Goal: Task Accomplishment & Management: Manage account settings

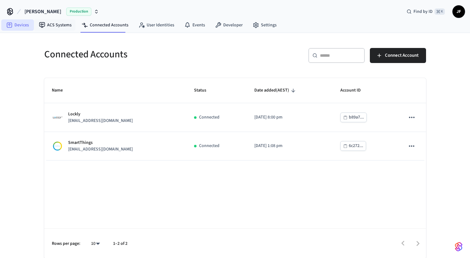
click at [29, 27] on link "Devices" at bounding box center [17, 24] width 33 height 11
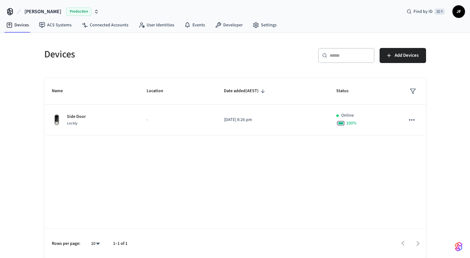
click at [134, 139] on div "Name Location Date added (AEST) Status Side Door Lockly - [DATE] 8:26 pm Online…" at bounding box center [235, 168] width 382 height 181
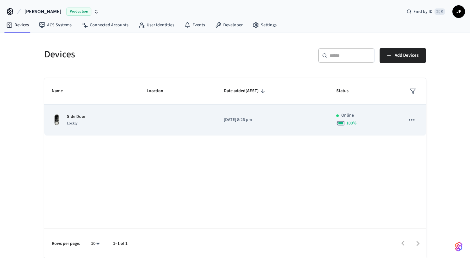
click at [151, 118] on p "-" at bounding box center [178, 120] width 62 height 7
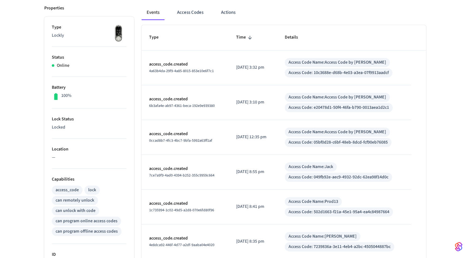
scroll to position [84, 0]
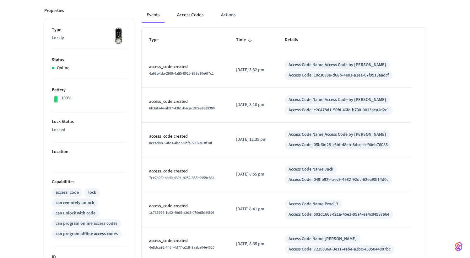
click at [190, 20] on button "Access Codes" at bounding box center [190, 15] width 36 height 15
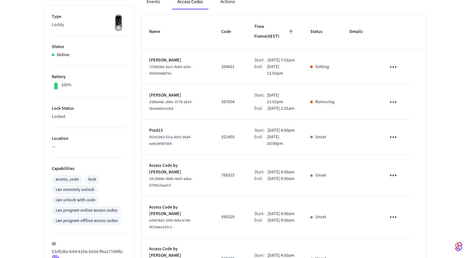
scroll to position [98, 0]
click at [393, 66] on icon "sticky table" at bounding box center [393, 67] width 7 height 2
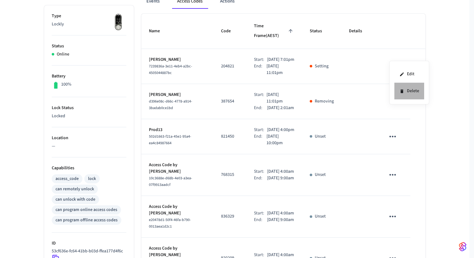
click at [407, 96] on li "Delete" at bounding box center [410, 91] width 30 height 17
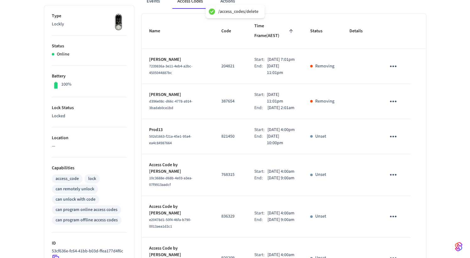
click at [394, 102] on icon "sticky table" at bounding box center [393, 102] width 10 height 10
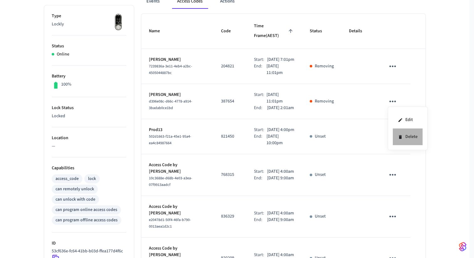
click at [403, 137] on icon at bounding box center [400, 137] width 5 height 5
